Goal: Task Accomplishment & Management: Manage account settings

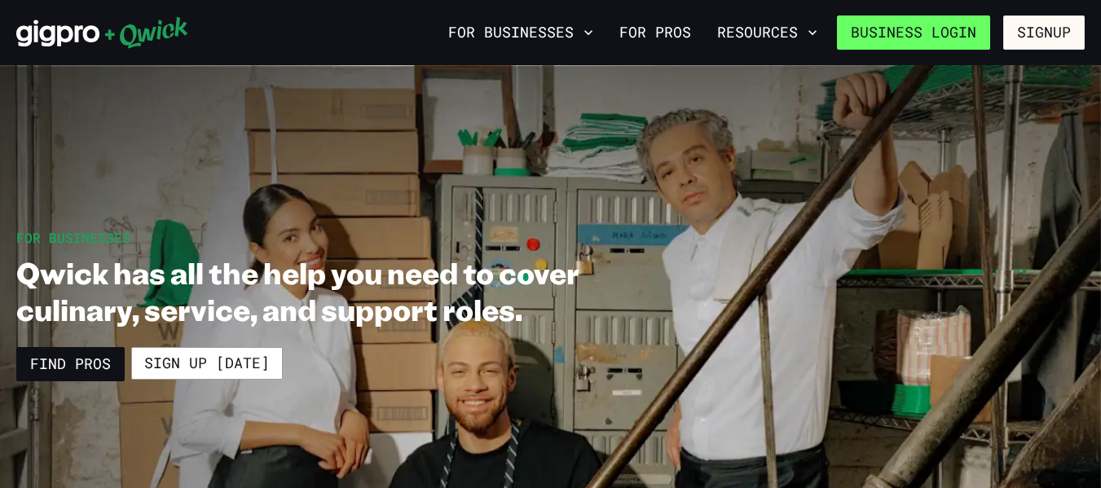
click at [898, 24] on link "Business Login" at bounding box center [913, 32] width 153 height 34
click at [888, 36] on link "Business Login" at bounding box center [913, 32] width 153 height 34
